Goal: Information Seeking & Learning: Compare options

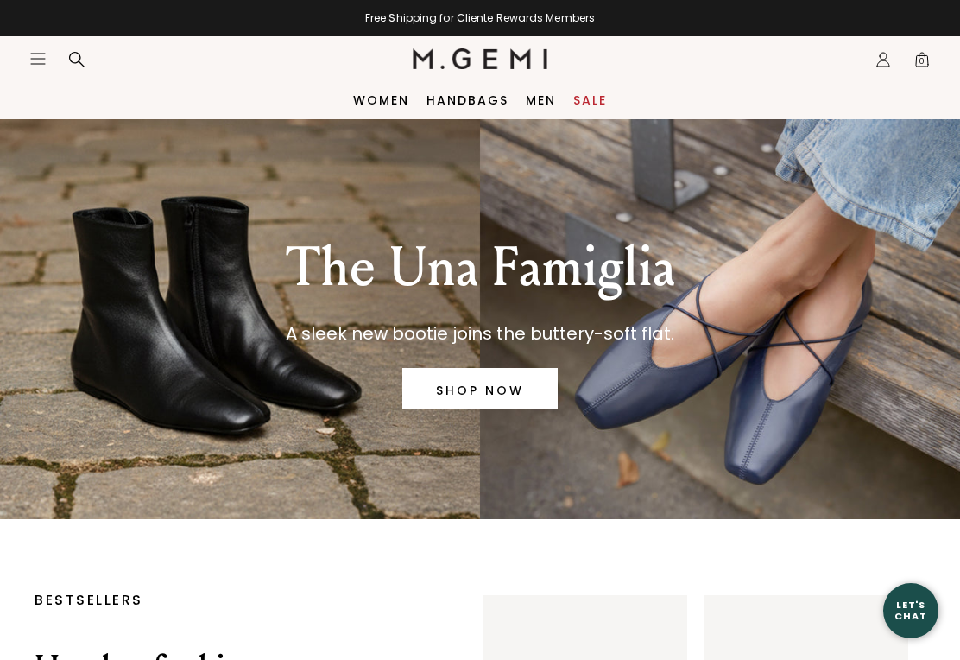
click at [600, 100] on link "Sale" at bounding box center [591, 100] width 34 height 14
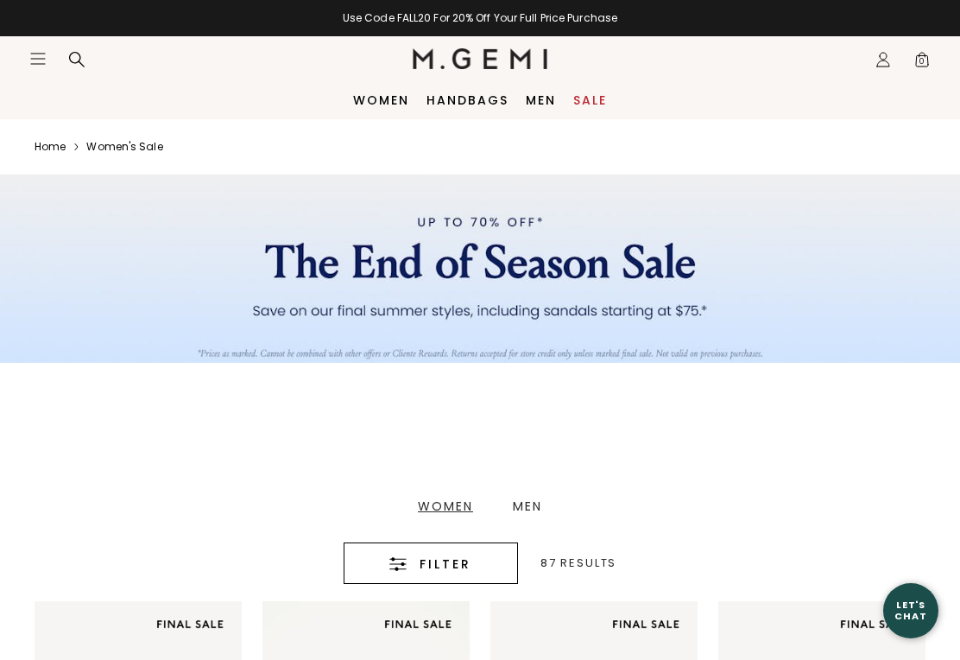
click at [460, 506] on div "Women" at bounding box center [445, 506] width 55 height 12
click at [473, 551] on button "Filter" at bounding box center [431, 562] width 174 height 41
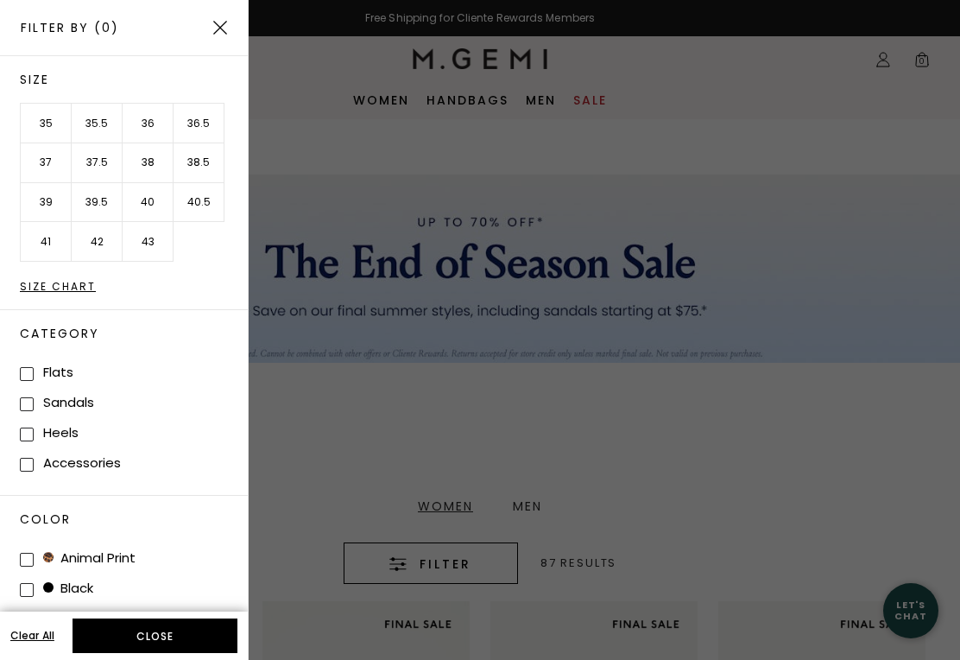
click at [57, 370] on label "Flats" at bounding box center [58, 372] width 30 height 18
click at [34, 370] on input "Flats" at bounding box center [27, 374] width 14 height 14
checkbox input "true"
click at [60, 427] on label "Heels" at bounding box center [60, 432] width 35 height 18
click at [34, 428] on input "Heels" at bounding box center [27, 435] width 14 height 14
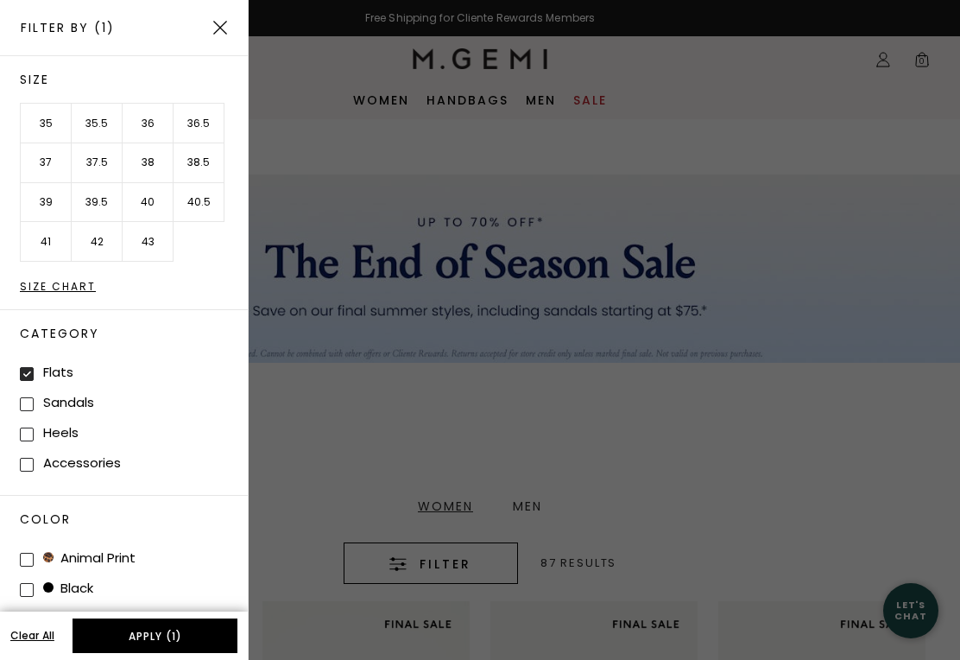
checkbox input "true"
click at [155, 631] on button "Apply (2)" at bounding box center [155, 635] width 165 height 35
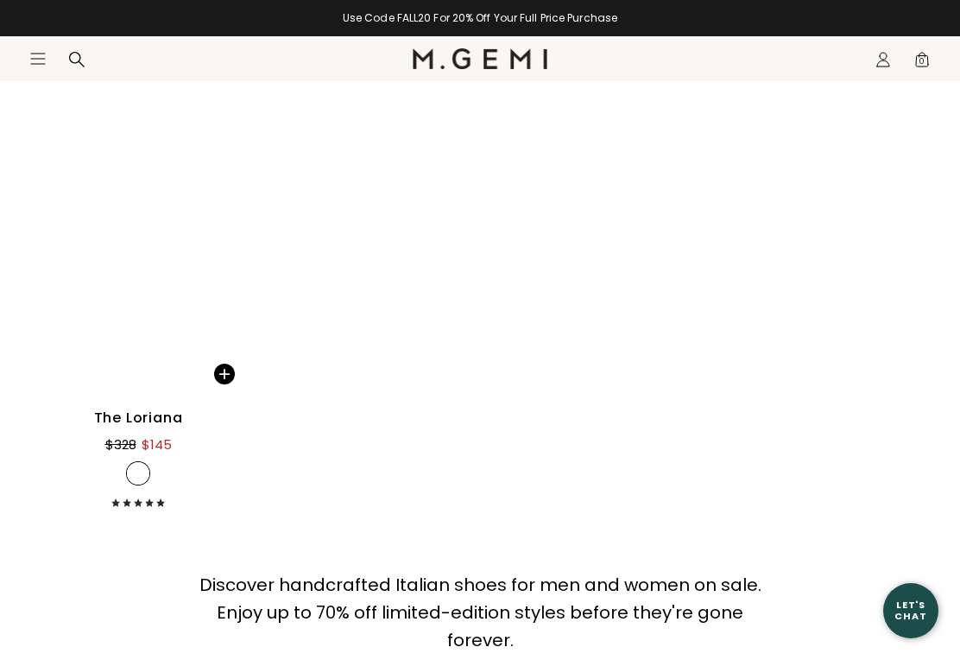
scroll to position [4460, 0]
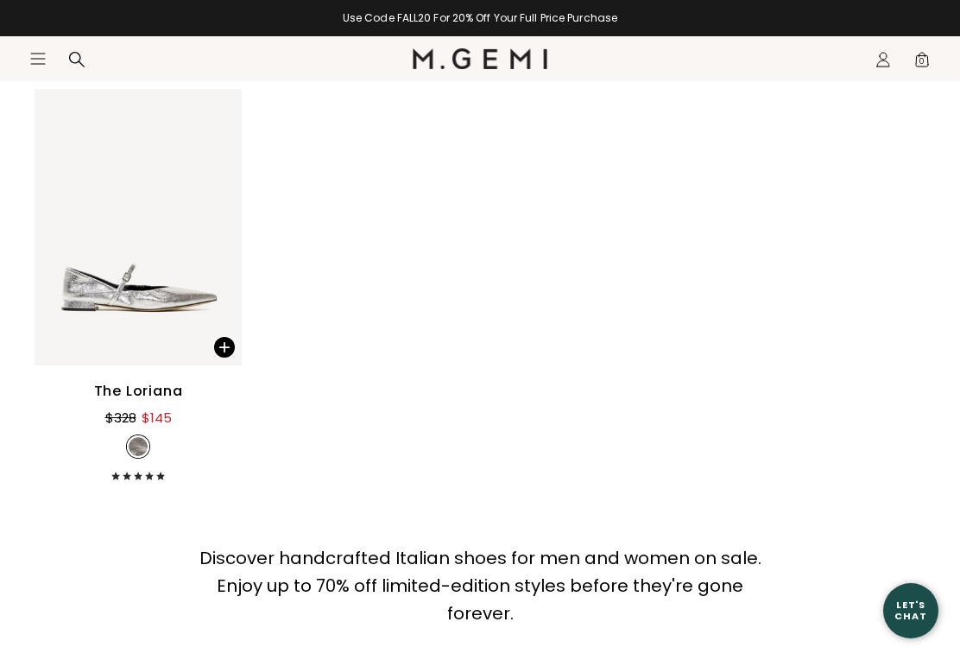
click at [40, 58] on icon "Icons/20x20/hamburger@2x" at bounding box center [37, 58] width 17 height 17
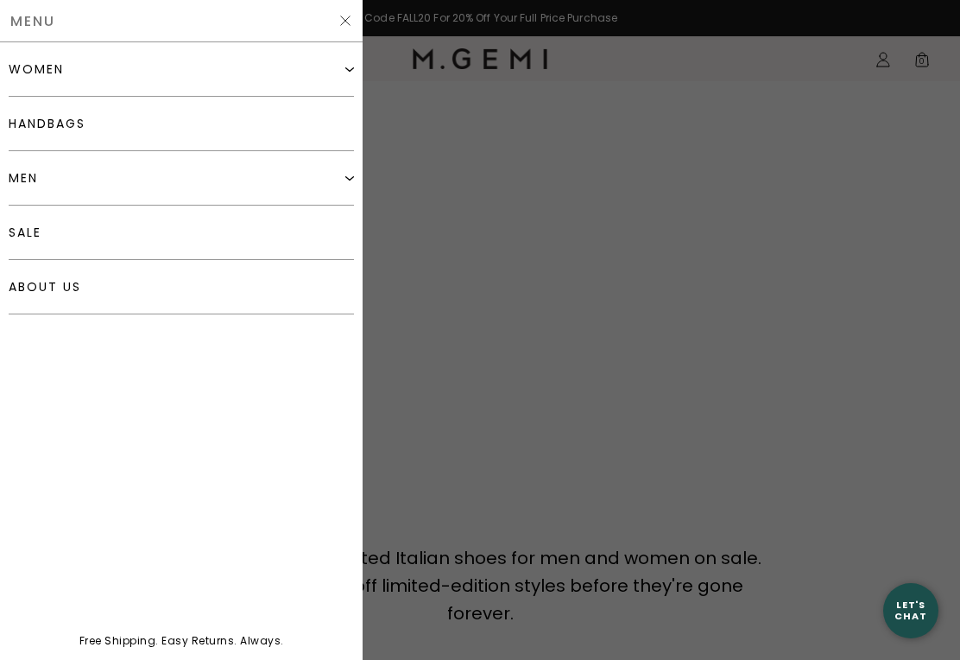
click at [28, 133] on link "handbags" at bounding box center [181, 124] width 345 height 54
click at [28, 67] on div "women" at bounding box center [36, 69] width 55 height 14
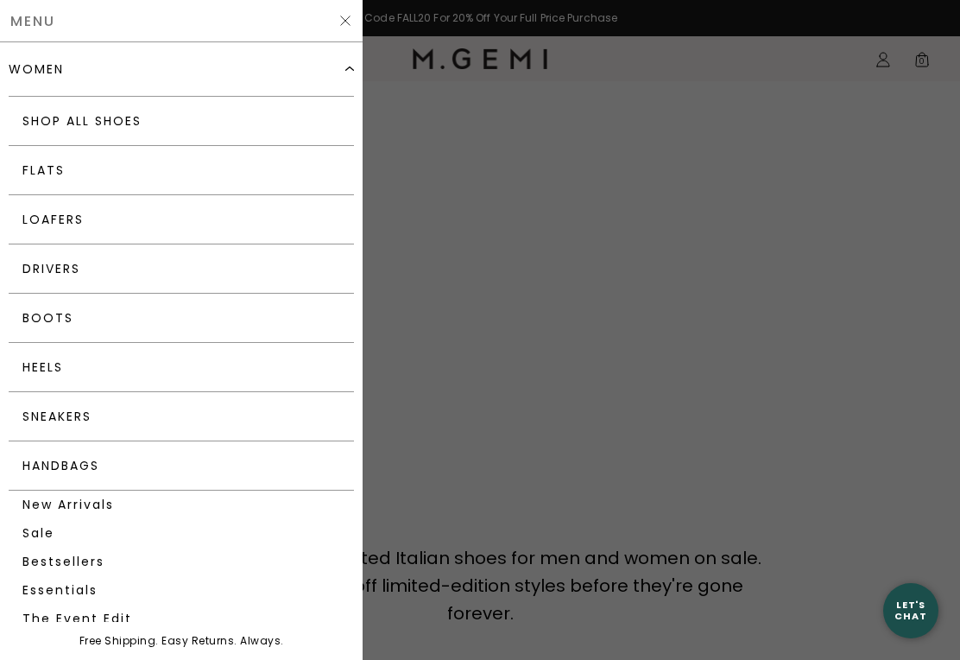
click at [41, 174] on link "Flats" at bounding box center [181, 170] width 345 height 49
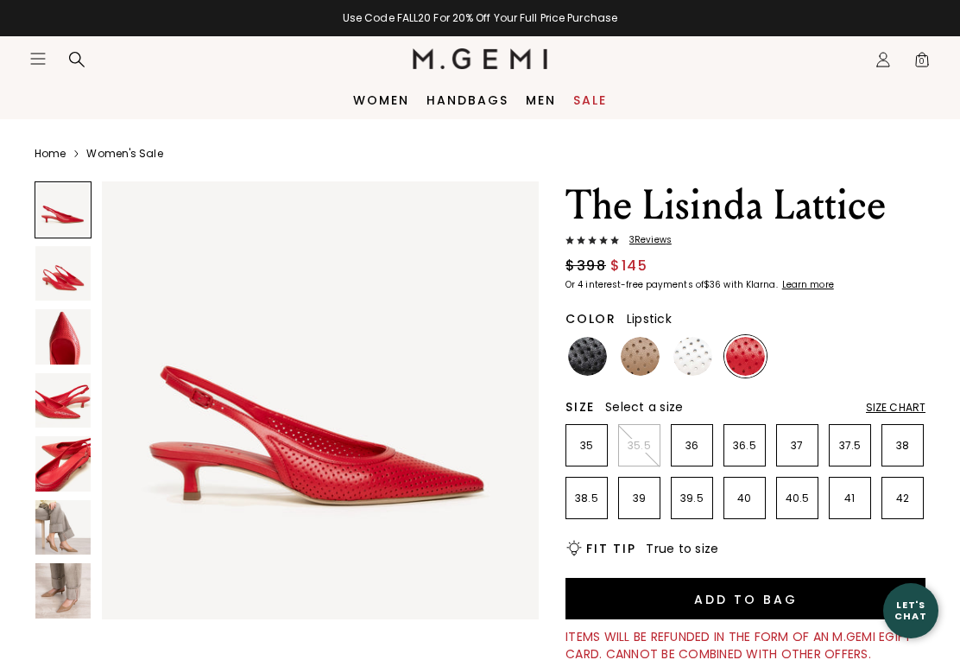
click at [755, 360] on img at bounding box center [745, 356] width 39 height 39
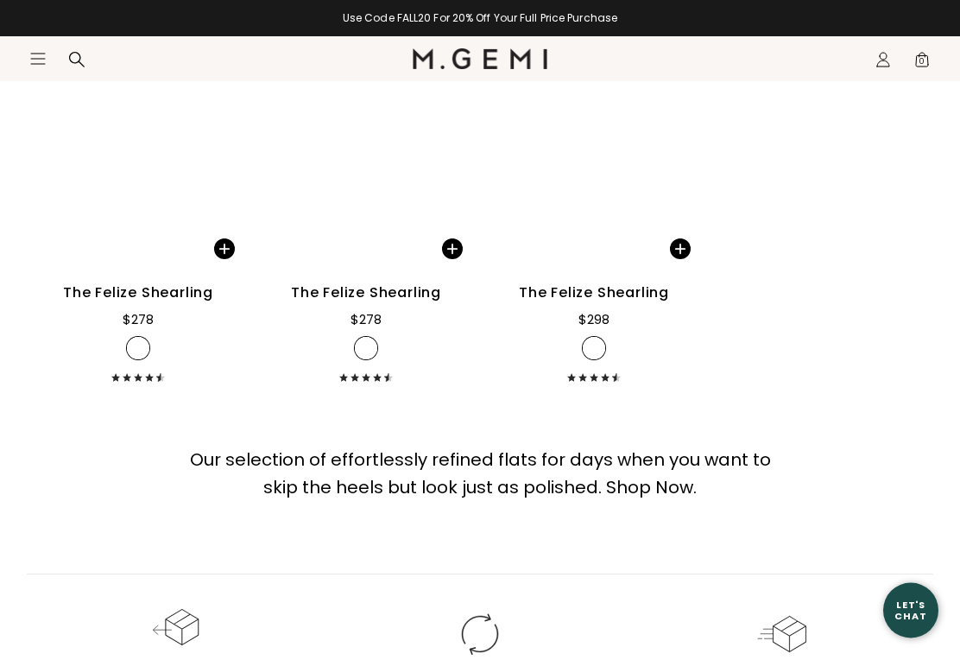
scroll to position [8148, 0]
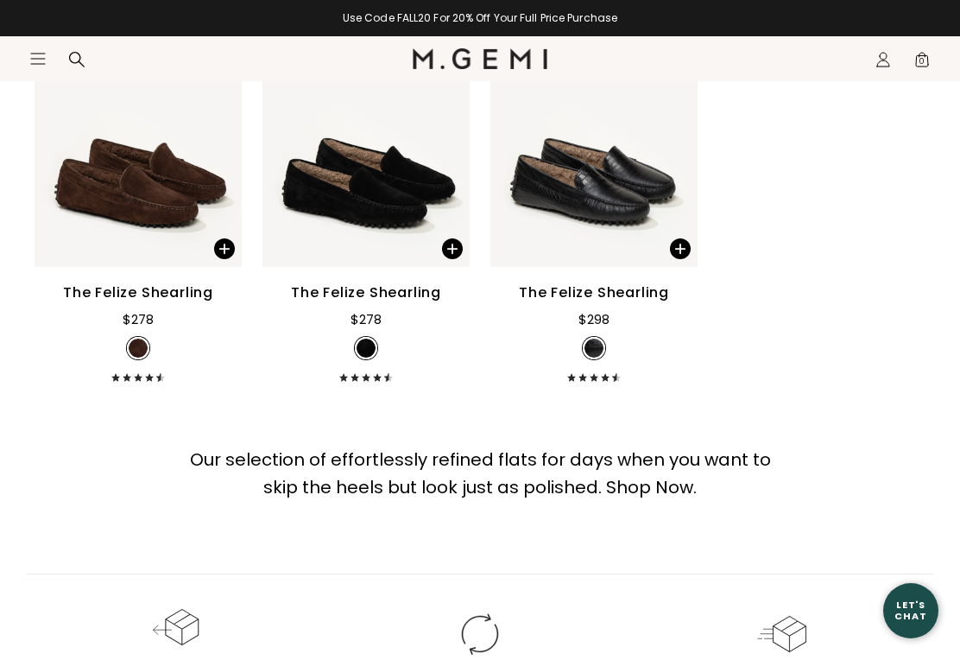
click at [35, 63] on icon "Icons/20x20/hamburger@2x" at bounding box center [37, 58] width 17 height 17
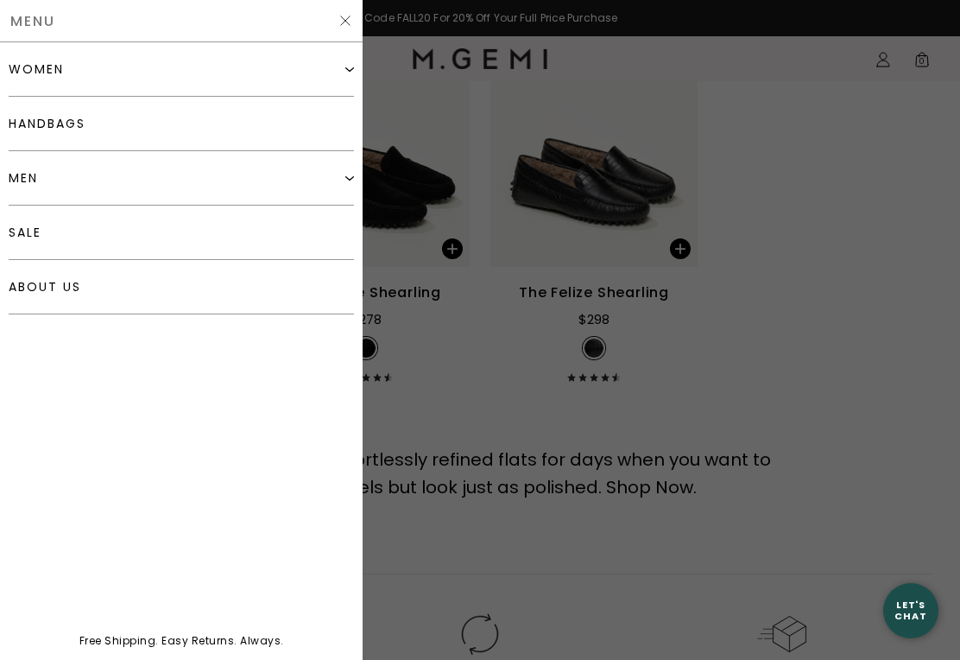
click at [29, 73] on div "women" at bounding box center [36, 69] width 55 height 14
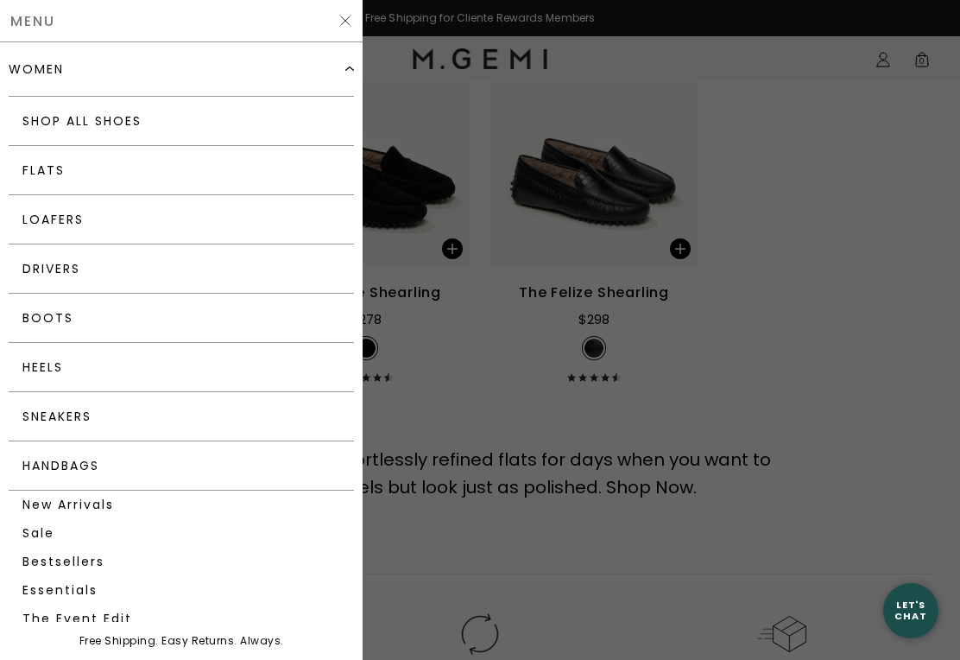
click at [36, 269] on link "Drivers" at bounding box center [181, 268] width 345 height 49
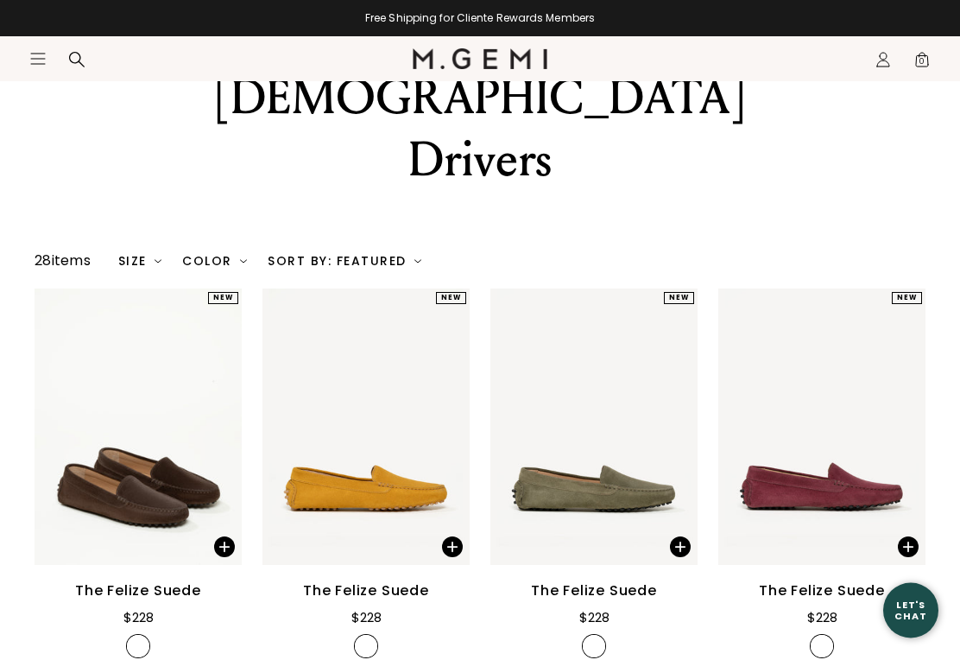
scroll to position [177, 0]
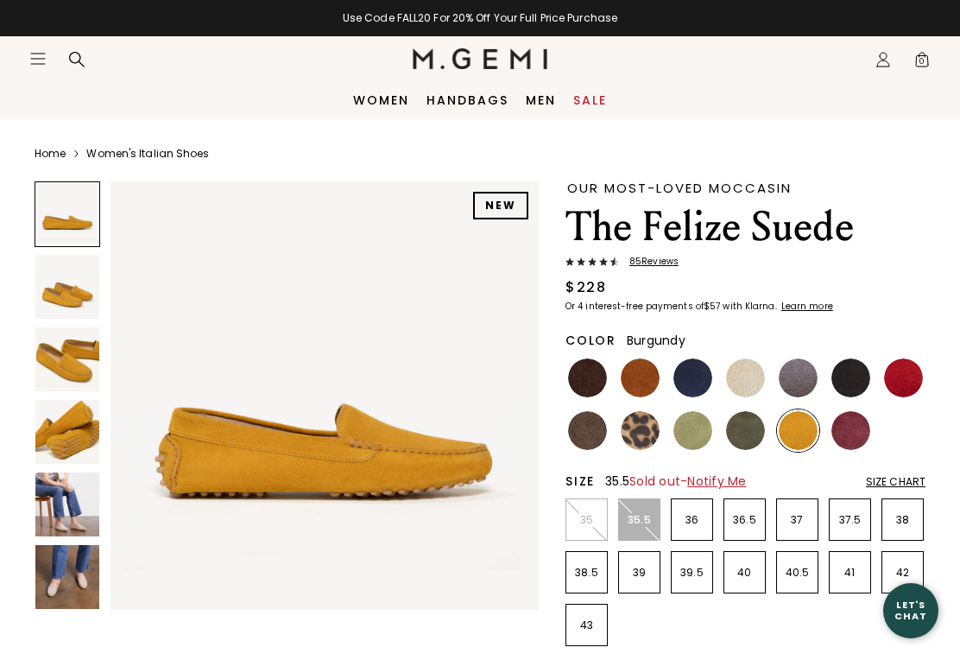
click at [859, 432] on img at bounding box center [851, 430] width 39 height 39
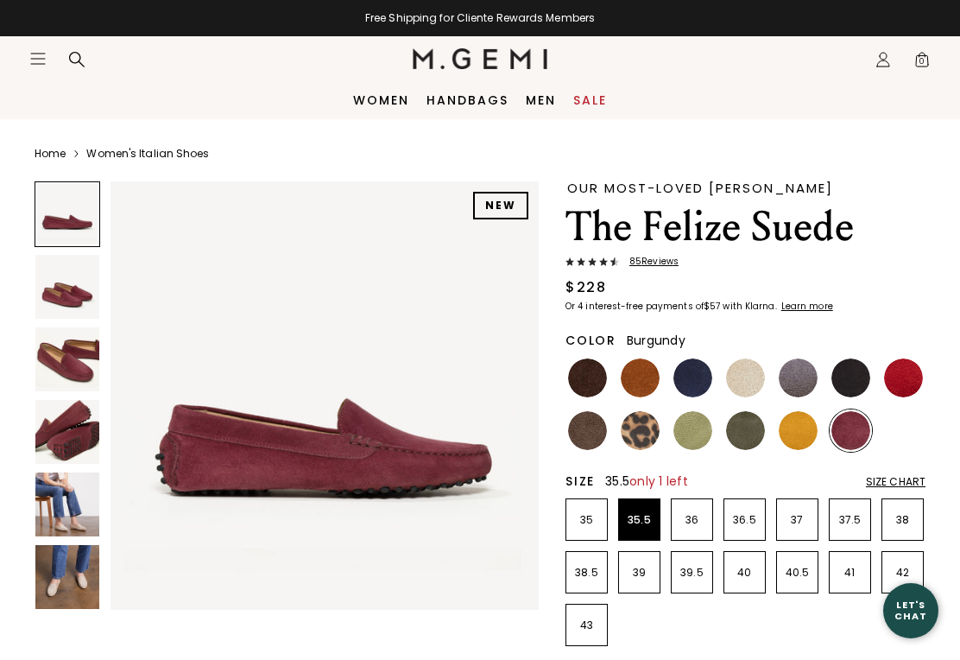
click at [65, 371] on img at bounding box center [67, 359] width 64 height 64
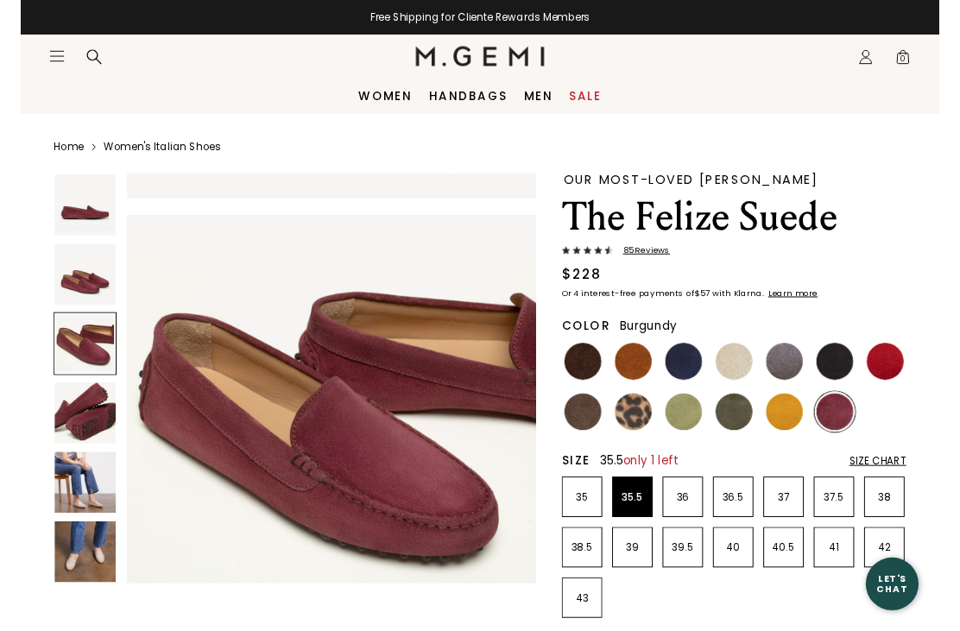
scroll to position [891, 0]
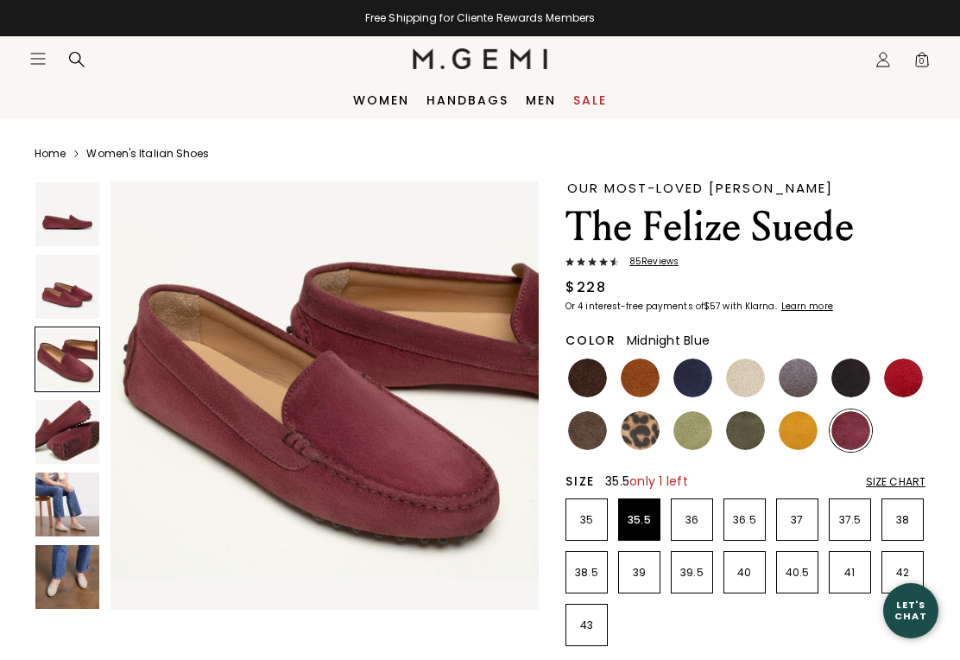
click at [696, 380] on img at bounding box center [693, 377] width 39 height 39
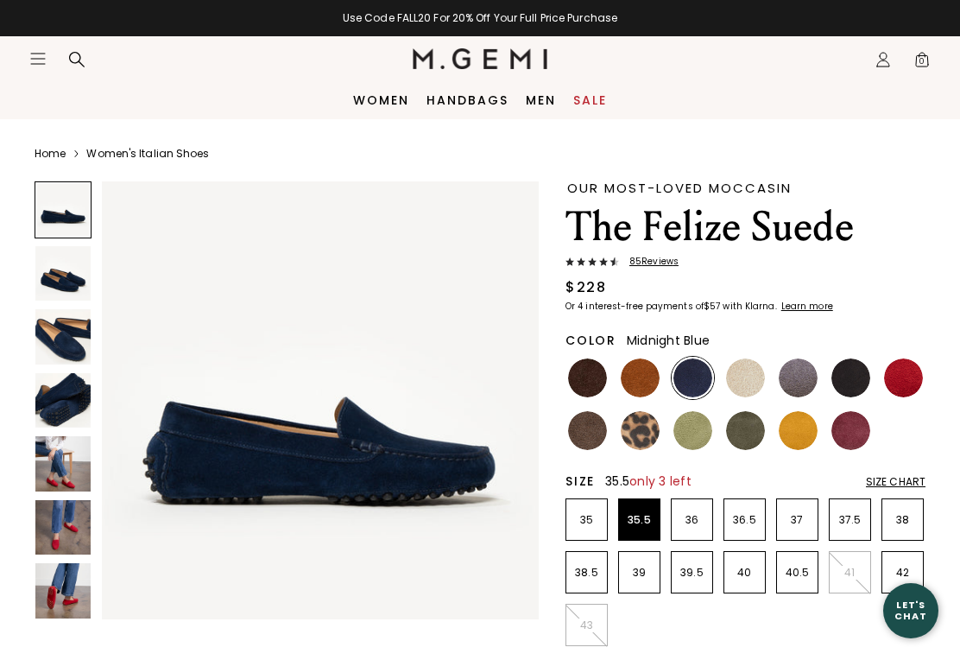
click at [699, 436] on img at bounding box center [693, 430] width 39 height 39
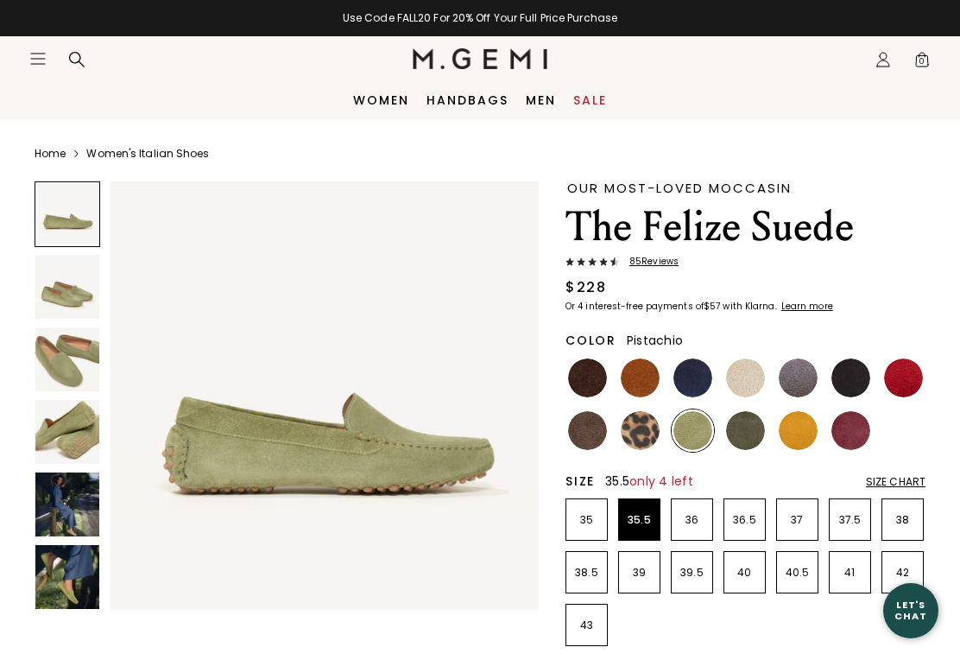
click at [750, 433] on img at bounding box center [745, 430] width 39 height 39
